Goal: Navigation & Orientation: Go to known website

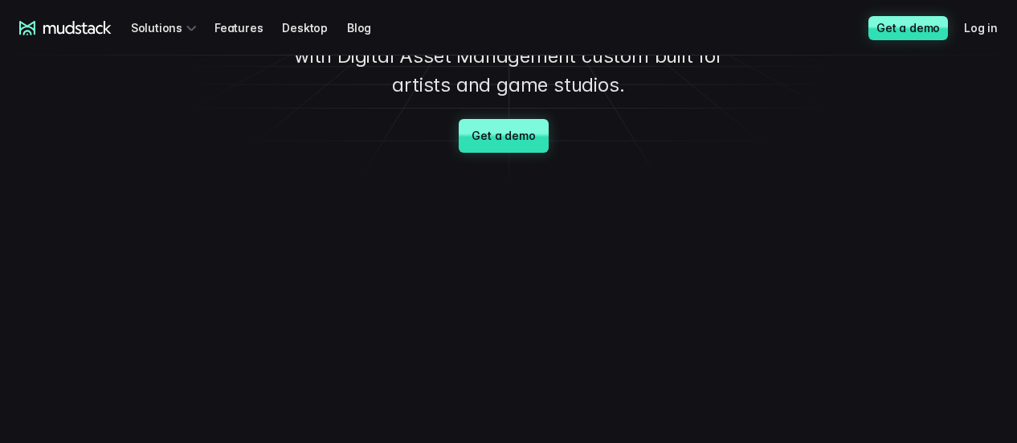
scroll to position [241, 0]
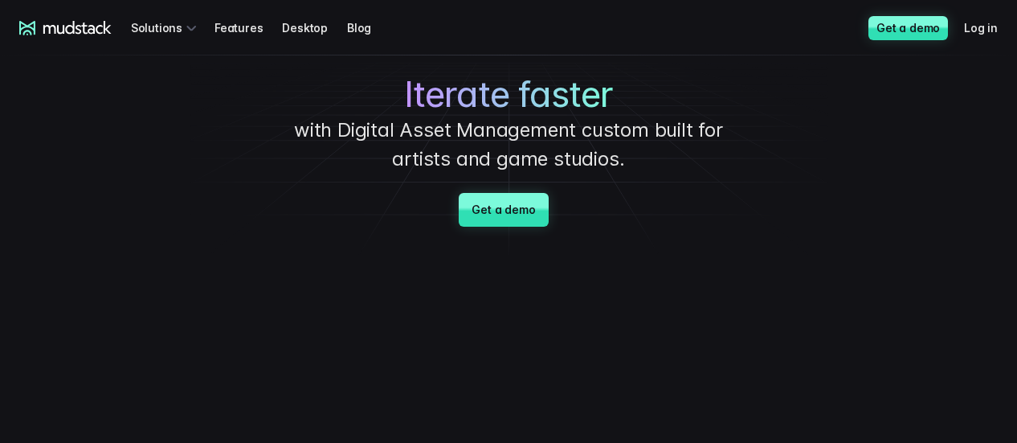
scroll to position [321, 0]
